Goal: Transaction & Acquisition: Purchase product/service

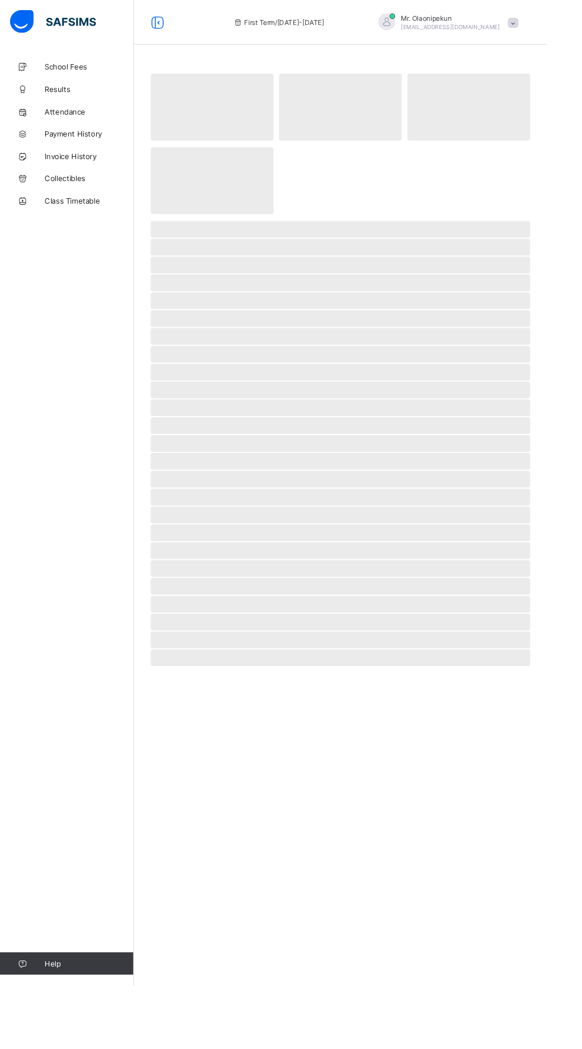
click at [51, 459] on div "School Fees Results Attendance Payment History Invoice History Collectibles Cla…" at bounding box center [71, 547] width 142 height 1001
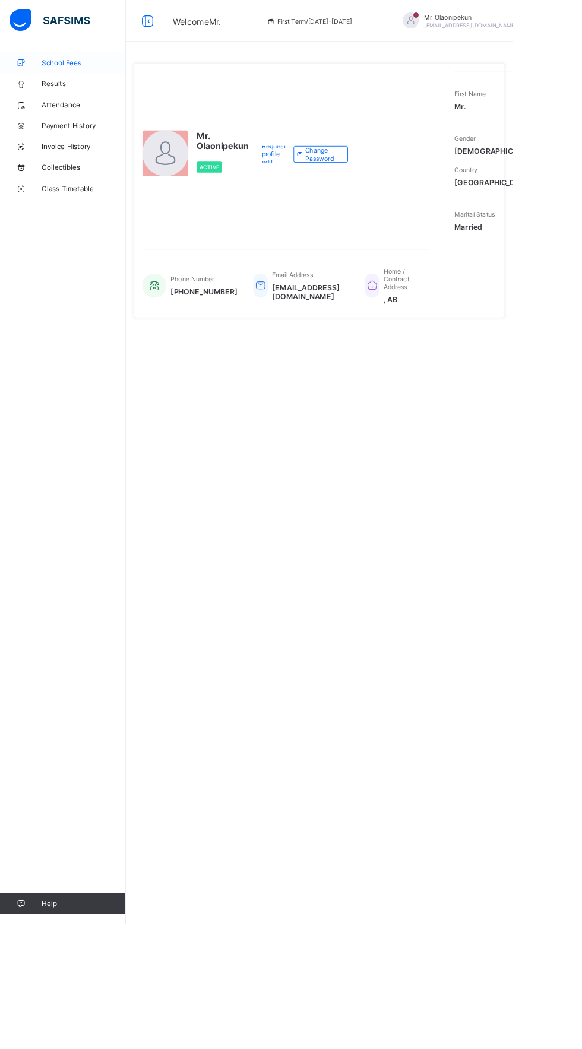
click at [84, 72] on span "School Fees" at bounding box center [94, 70] width 95 height 9
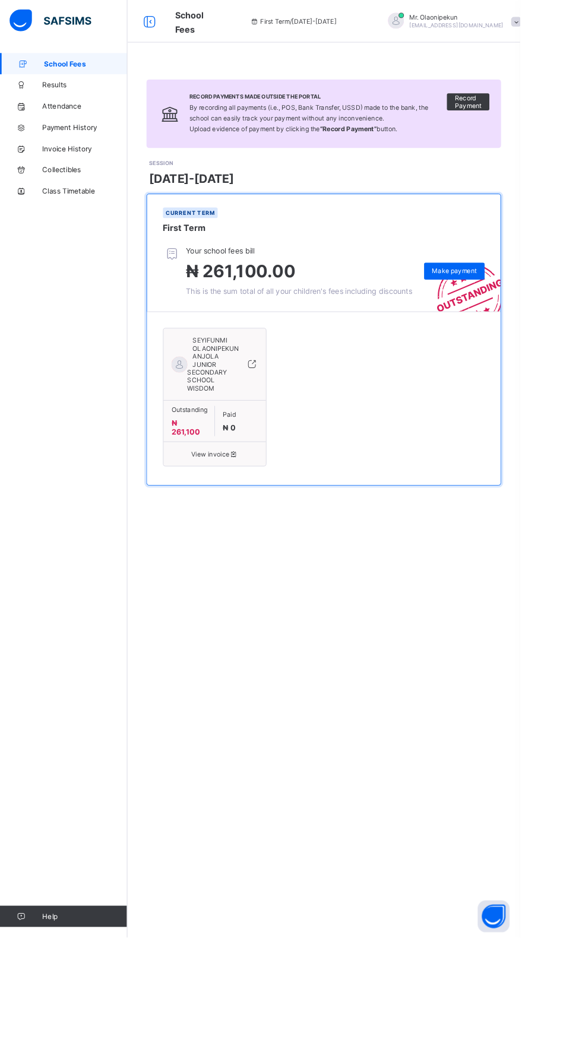
click at [350, 456] on div "SEYIFUNMI OLAONIPEKUN ANJOLA JUNIOR SECONDARY SCHOOL WISDOM Outstanding ₦ 261,1…" at bounding box center [362, 446] width 360 height 170
click at [512, 313] on div "Make payment" at bounding box center [508, 303] width 68 height 19
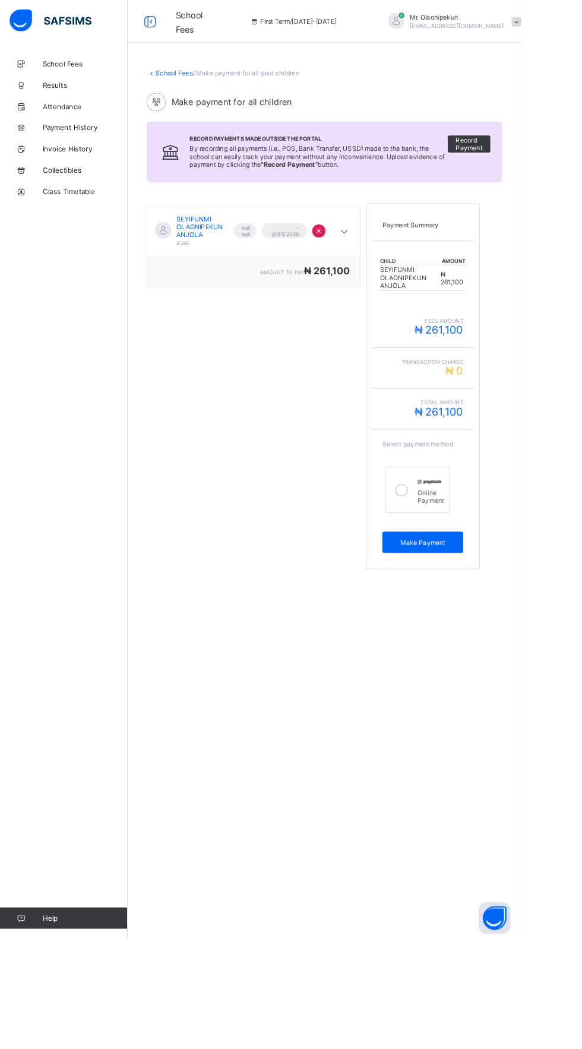
click at [488, 361] on span "fees amount" at bounding box center [472, 357] width 90 height 7
click at [292, 551] on div "SEYIFUNMI OLAONIPEKUN ANJOLA 4346 null null First Term - 2025/2026 Session × am…" at bounding box center [283, 431] width 239 height 420
click at [484, 610] on span "Make Payment" at bounding box center [472, 605] width 72 height 9
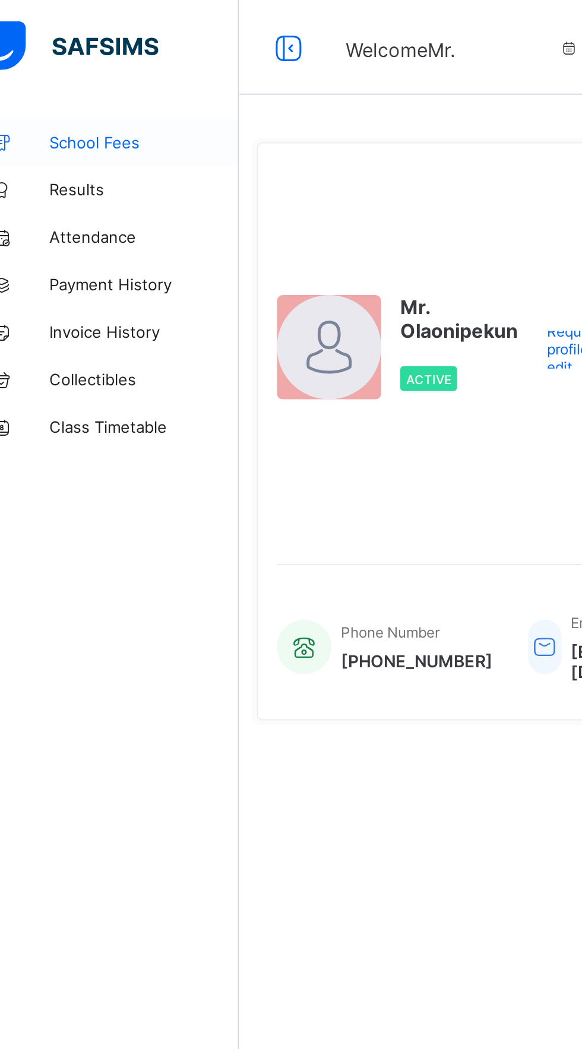
click at [82, 75] on span "School Fees" at bounding box center [94, 70] width 95 height 9
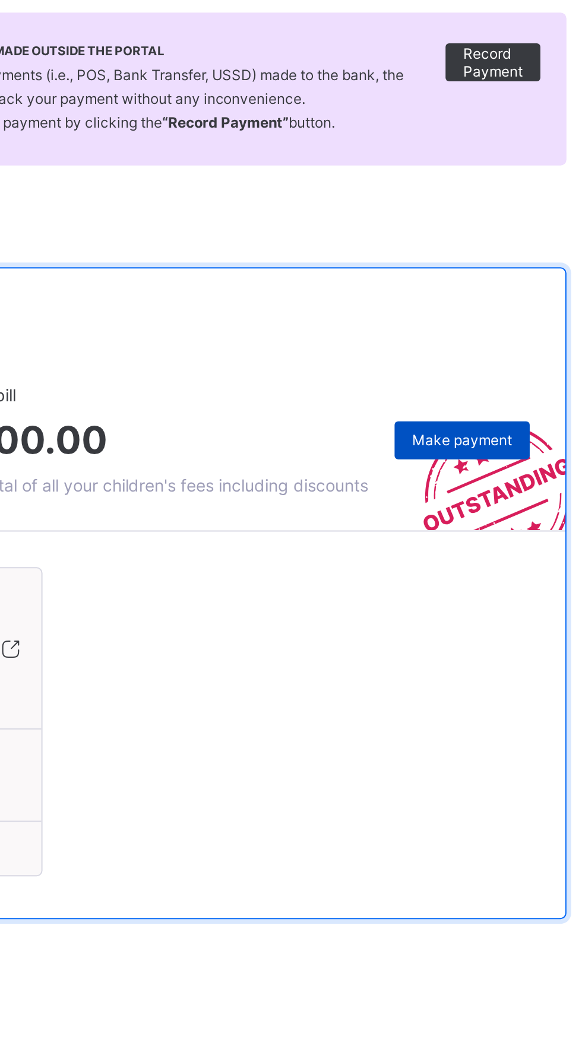
click at [514, 307] on span "Make payment" at bounding box center [508, 303] width 50 height 9
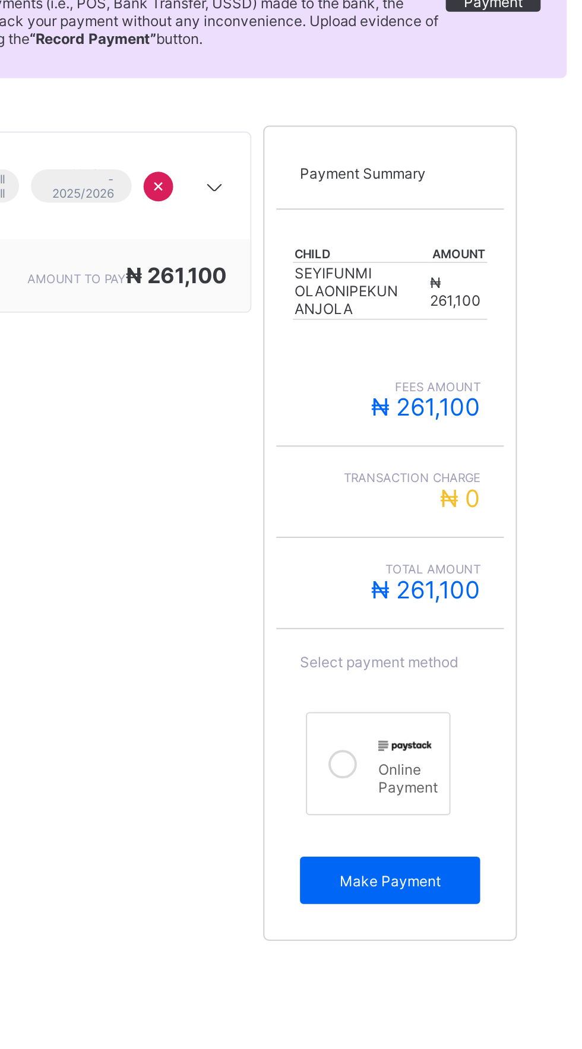
click at [450, 554] on icon at bounding box center [448, 547] width 14 height 14
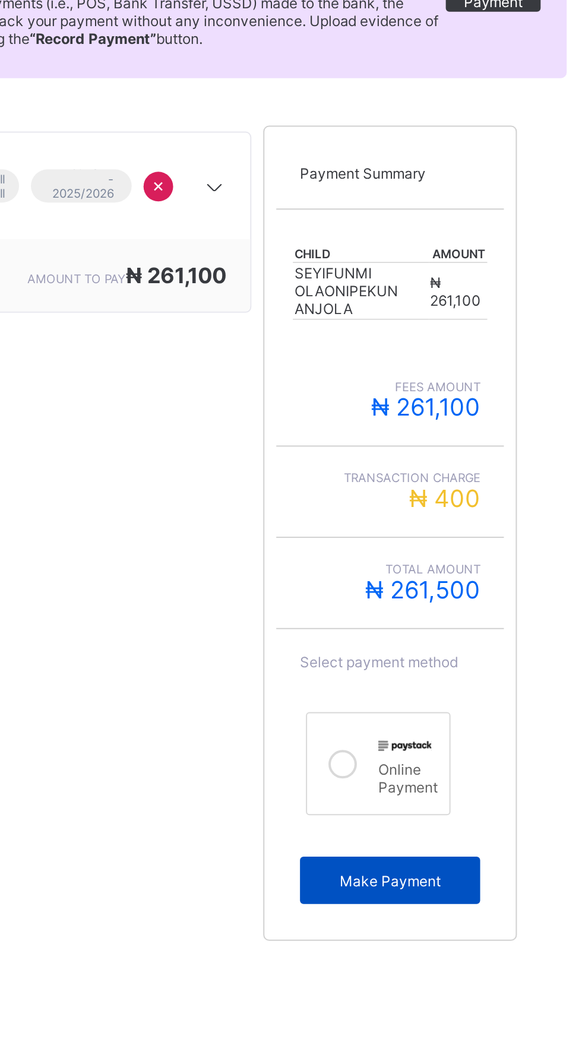
click at [473, 610] on span "Make Payment" at bounding box center [472, 605] width 72 height 9
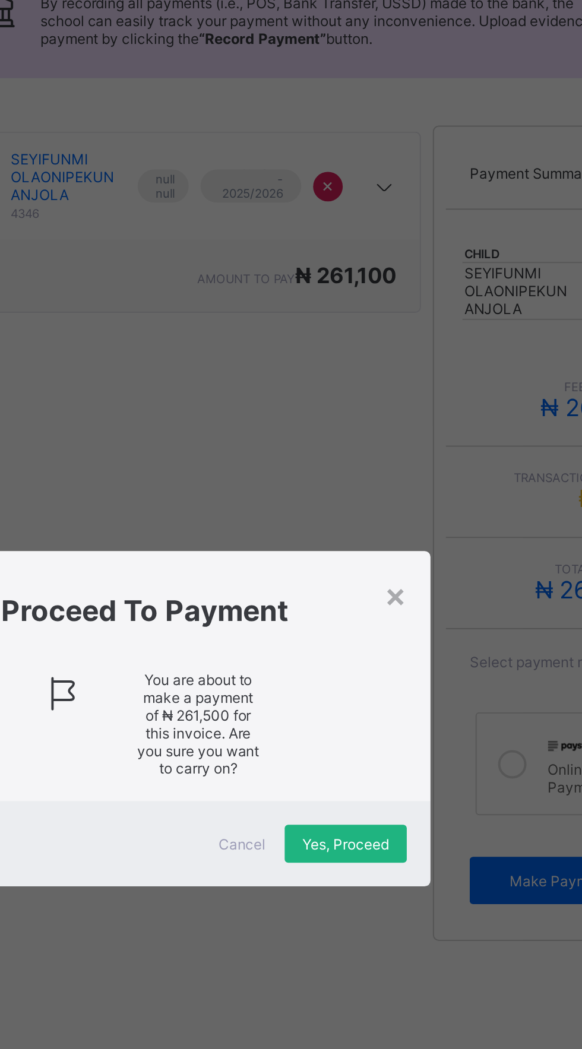
click at [386, 592] on span "Yes, Proceed" at bounding box center [364, 587] width 43 height 9
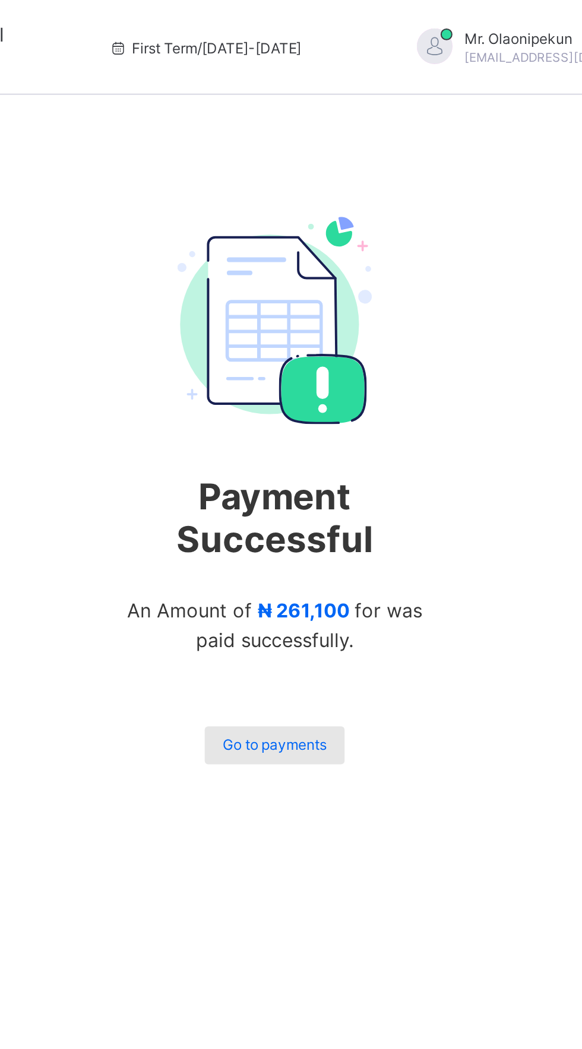
click at [358, 369] on div "Go to payments" at bounding box center [362, 373] width 70 height 19
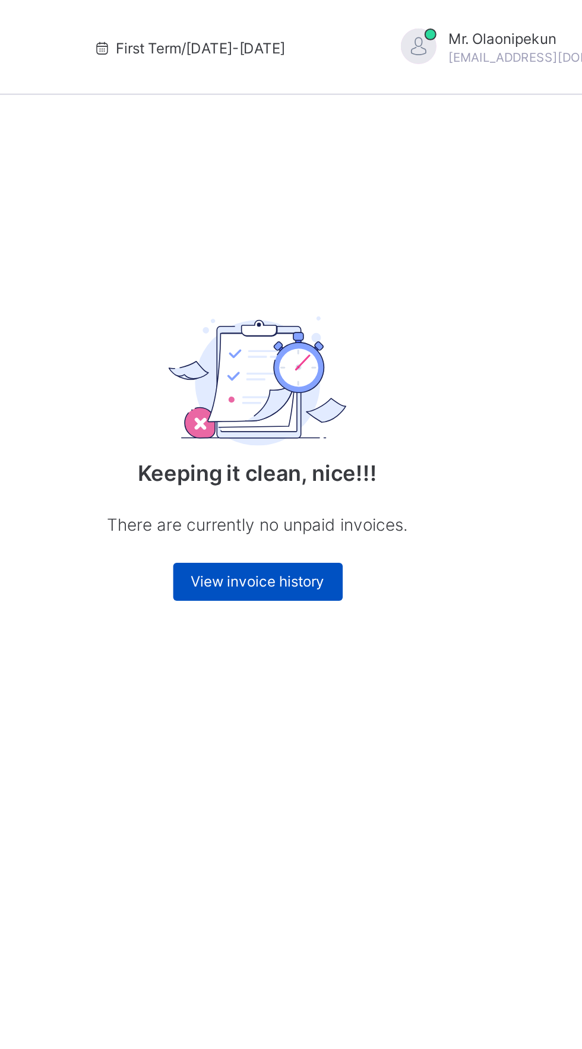
click at [375, 291] on span "View invoice history" at bounding box center [362, 291] width 67 height 9
click at [420, 380] on div "Keeping it clean, nice!!! There are currently no unpaid invoices. View invoice …" at bounding box center [361, 524] width 439 height 1049
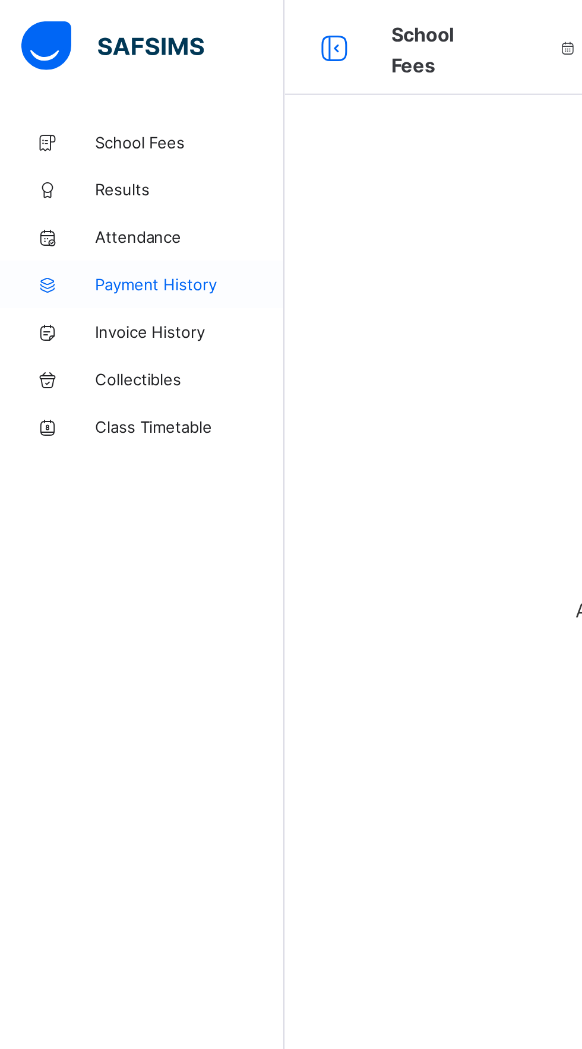
click at [99, 146] on span "Payment History" at bounding box center [94, 142] width 95 height 9
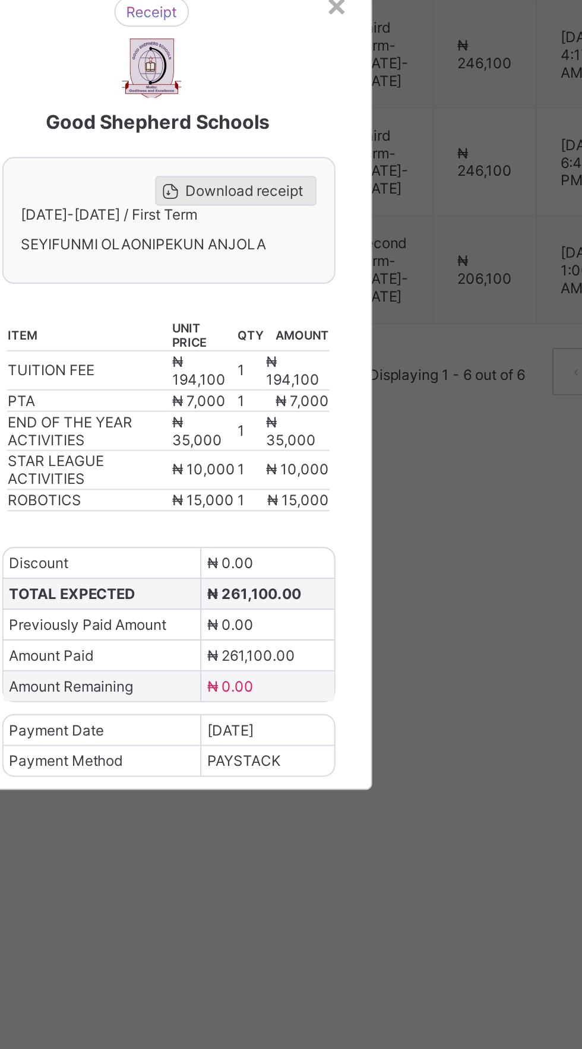
click at [358, 437] on span "Download receipt" at bounding box center [329, 432] width 59 height 9
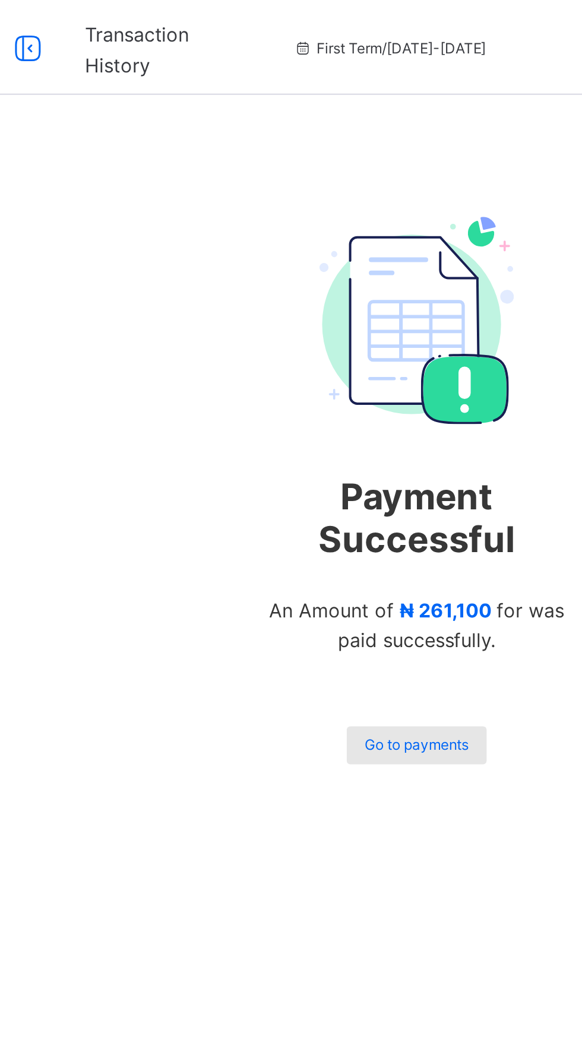
click at [372, 373] on span "Go to payments" at bounding box center [362, 373] width 52 height 9
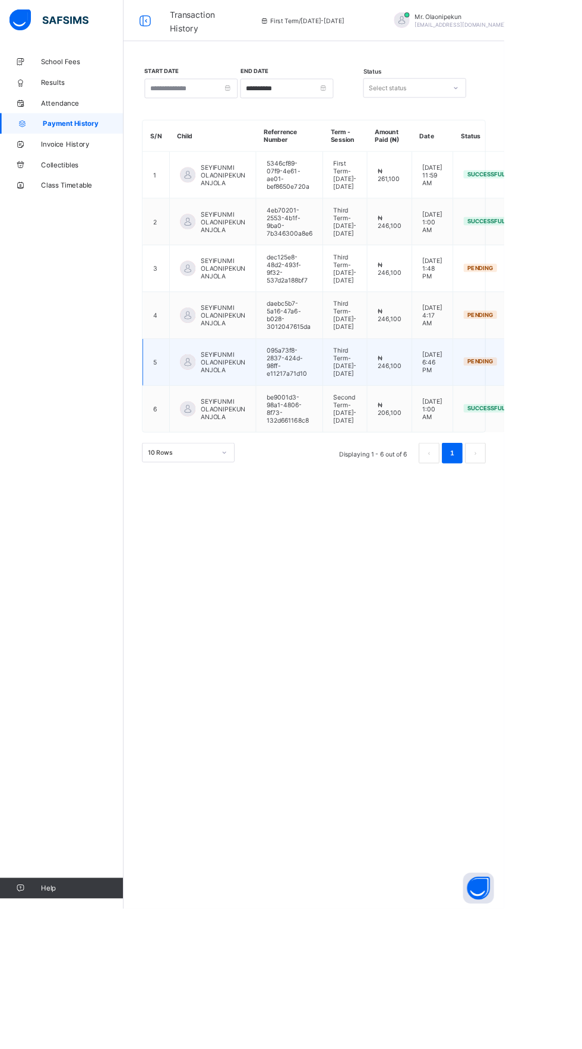
click at [581, 445] on td "Pending" at bounding box center [561, 418] width 77 height 54
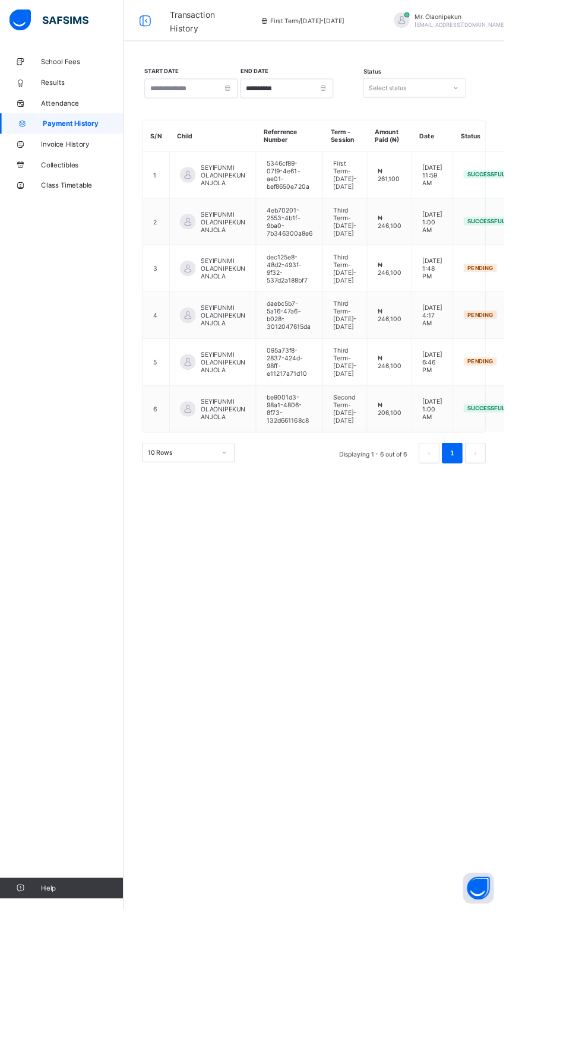
click at [484, 824] on div "**********" at bounding box center [361, 524] width 439 height 1049
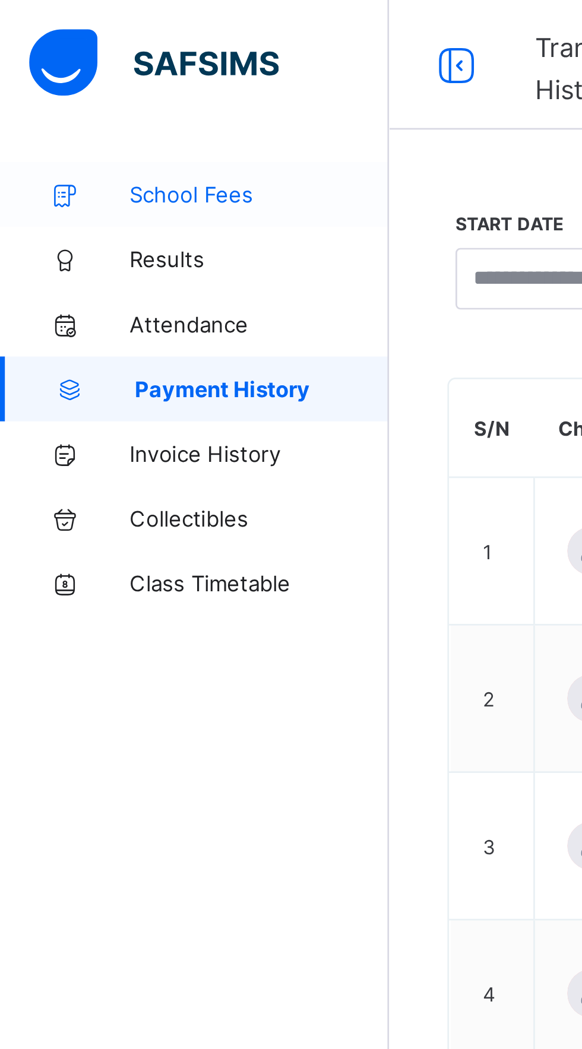
click at [58, 69] on span "School Fees" at bounding box center [94, 70] width 95 height 9
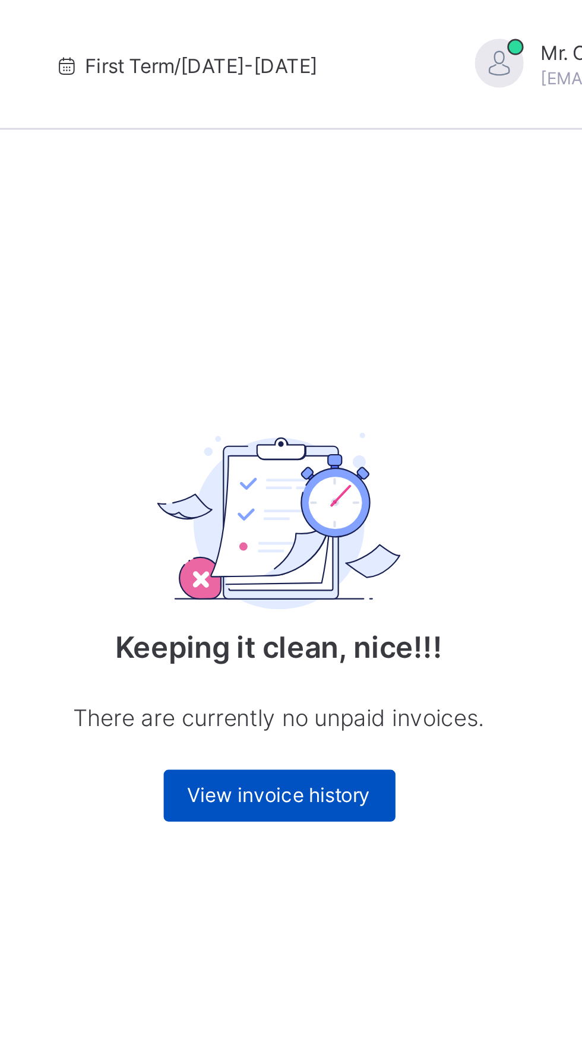
click at [376, 288] on span "View invoice history" at bounding box center [362, 291] width 67 height 9
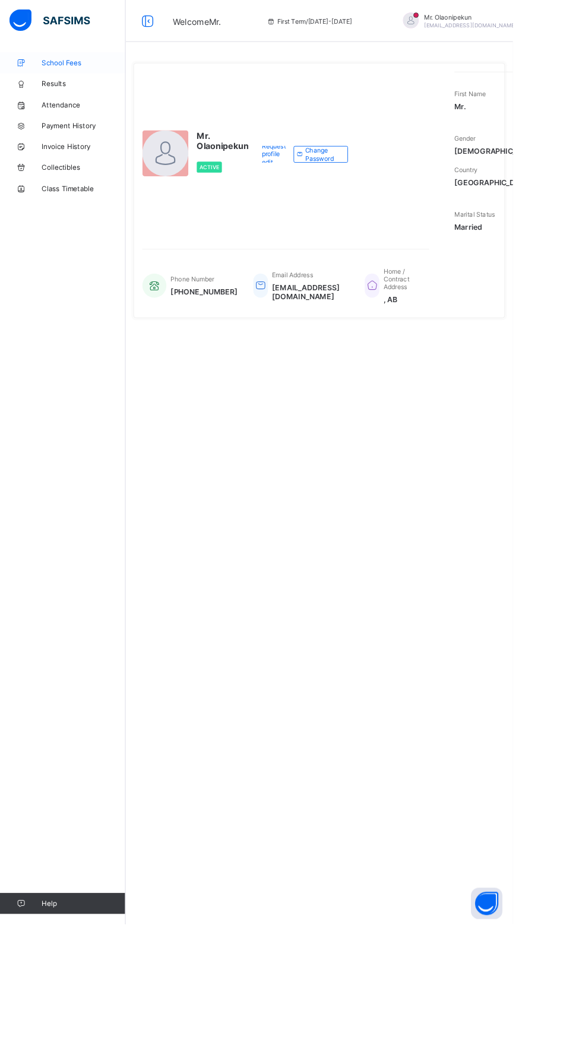
click at [71, 68] on span "School Fees" at bounding box center [94, 70] width 95 height 9
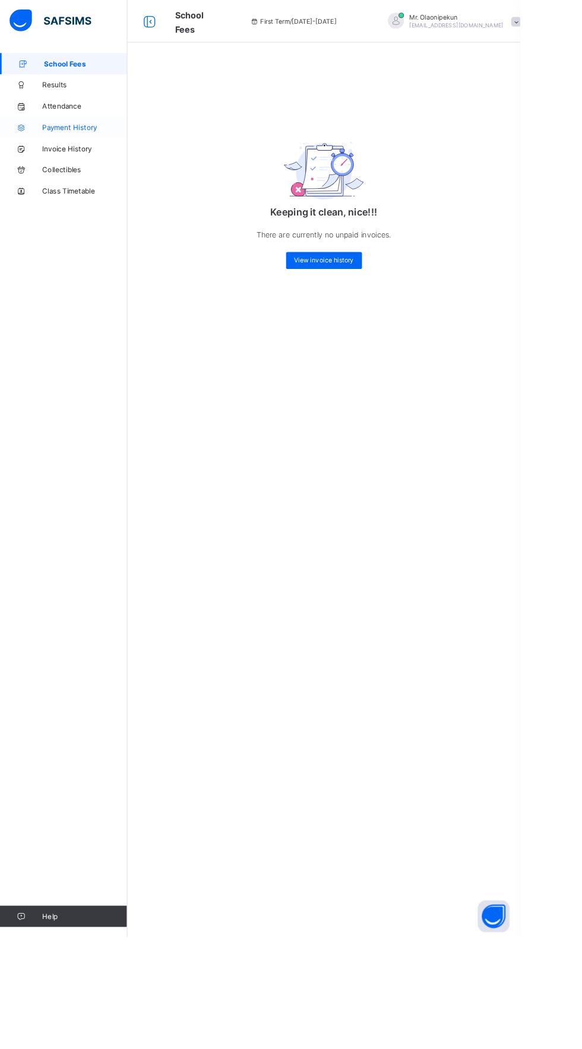
click at [92, 142] on span "Payment History" at bounding box center [94, 142] width 95 height 9
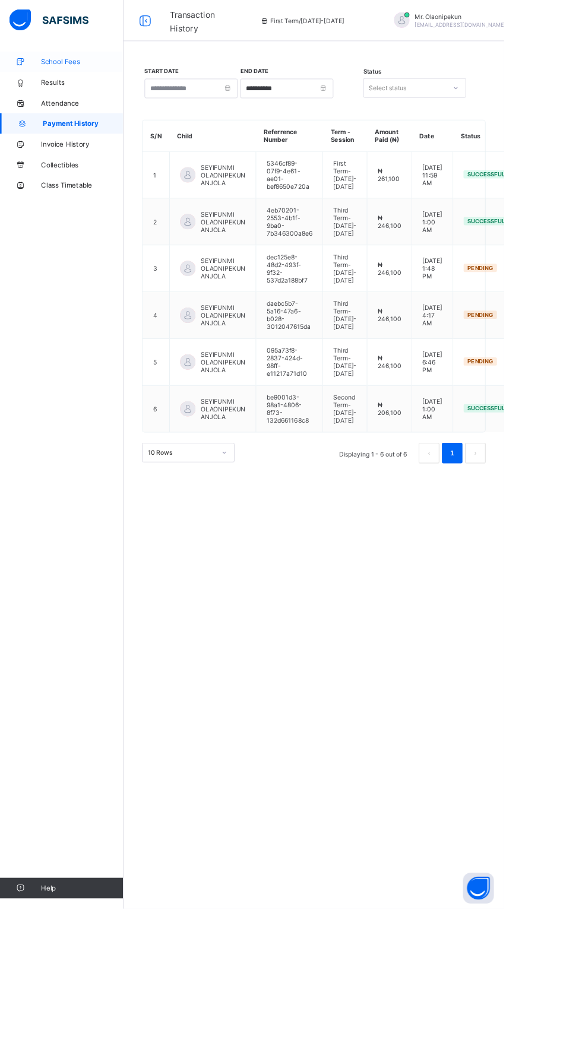
click at [84, 72] on span "School Fees" at bounding box center [94, 70] width 95 height 9
